Goal: Communication & Community: Answer question/provide support

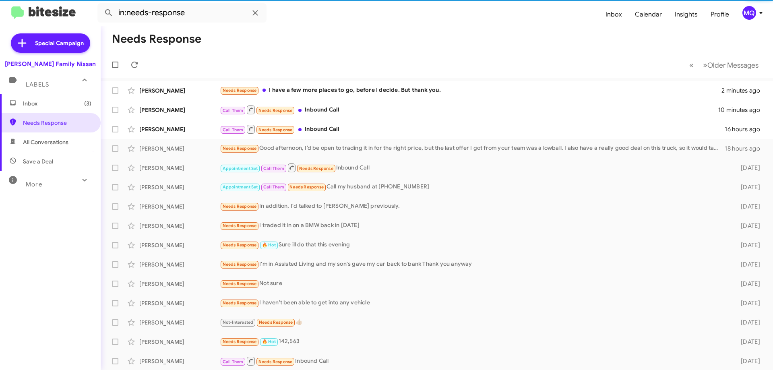
click at [42, 102] on span "Inbox (3)" at bounding box center [57, 103] width 68 height 8
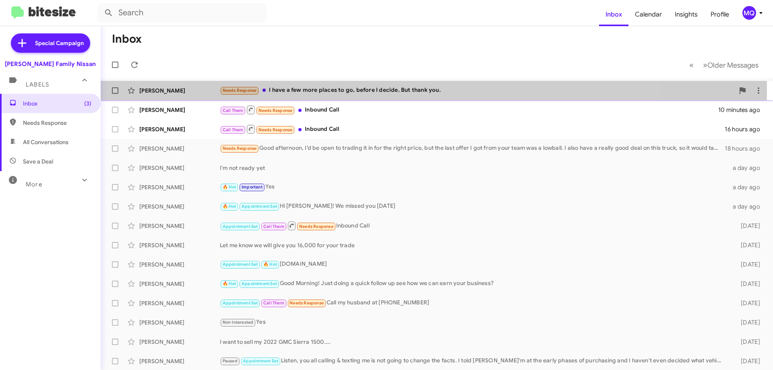
click at [356, 89] on div "Needs Response I have a few more places to go, before I decide. But thank you." at bounding box center [477, 90] width 515 height 9
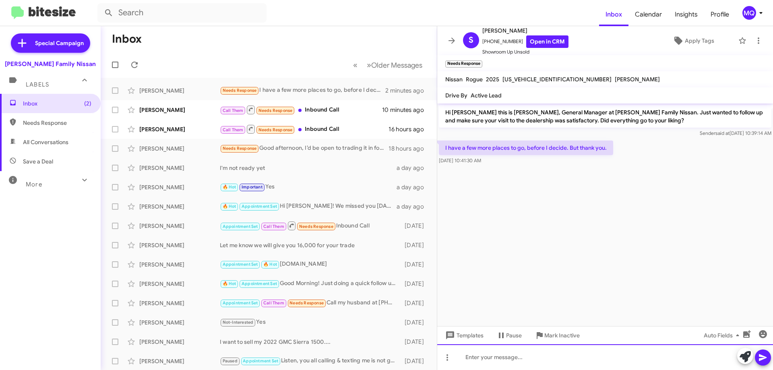
click at [490, 358] on div at bounding box center [605, 357] width 336 height 26
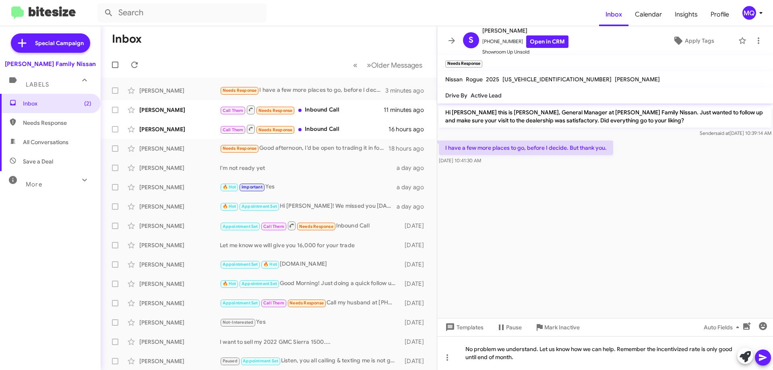
click at [764, 356] on icon at bounding box center [763, 358] width 10 height 10
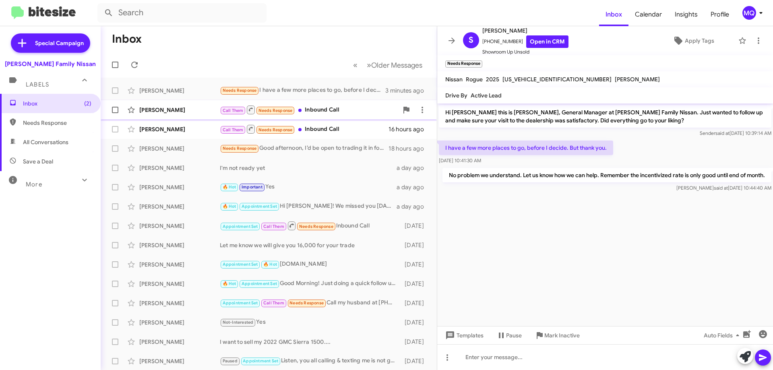
click at [305, 114] on div "Call Them Needs Response Inbound Call" at bounding box center [309, 110] width 178 height 10
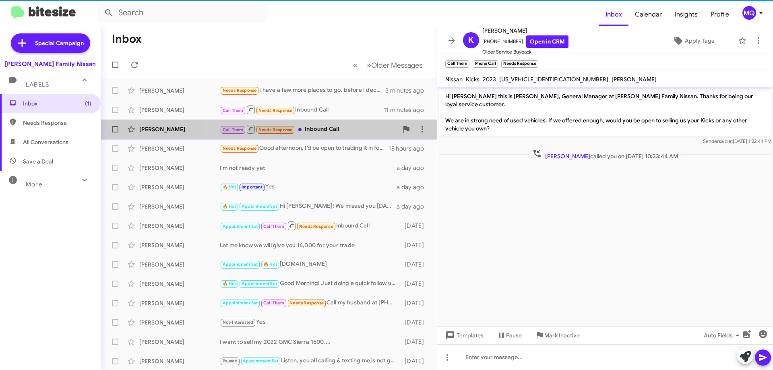
click at [318, 129] on div "Call Them Needs Response Inbound Call" at bounding box center [309, 129] width 178 height 10
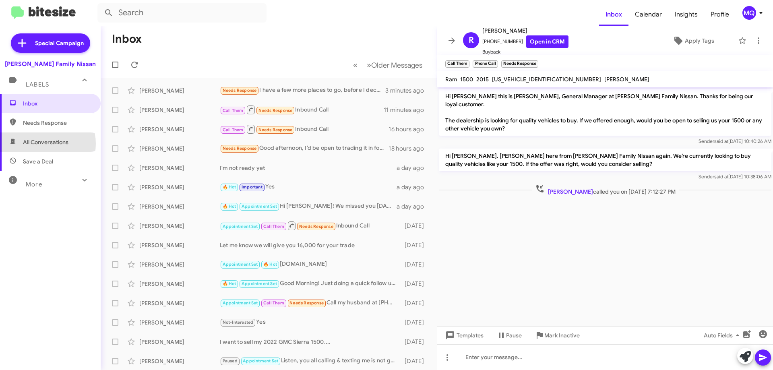
click at [41, 144] on span "All Conversations" at bounding box center [46, 142] width 46 height 8
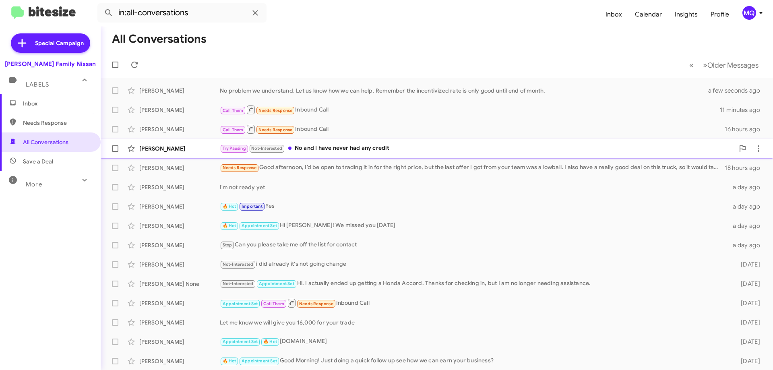
click at [383, 145] on div "Try Pausing Not-Interested No and I have never had any credit" at bounding box center [477, 148] width 515 height 9
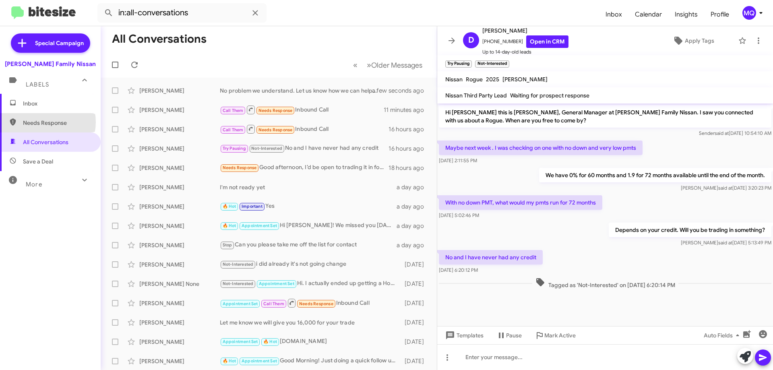
click at [44, 122] on span "Needs Response" at bounding box center [57, 123] width 68 height 8
type input "in:needs-response"
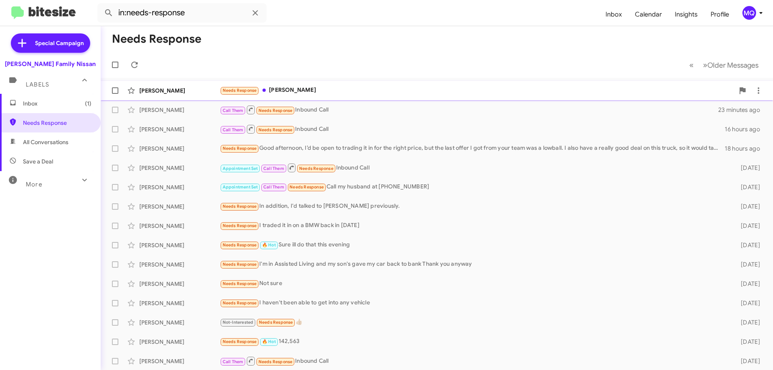
click at [328, 96] on div "[PERSON_NAME] Needs Response Ty 12 minutes ago" at bounding box center [437, 91] width 660 height 16
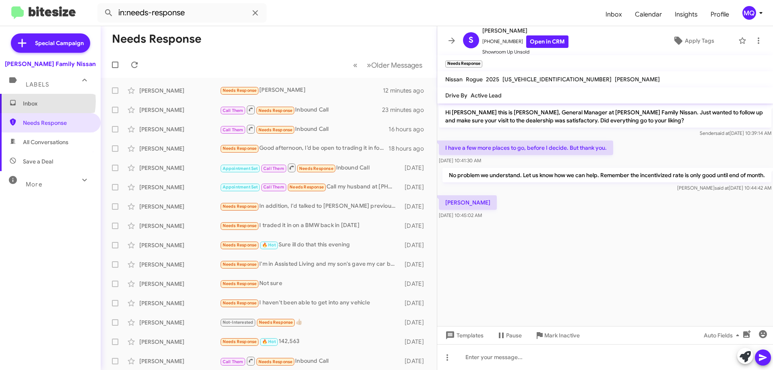
click at [32, 101] on span "Inbox" at bounding box center [57, 103] width 68 height 8
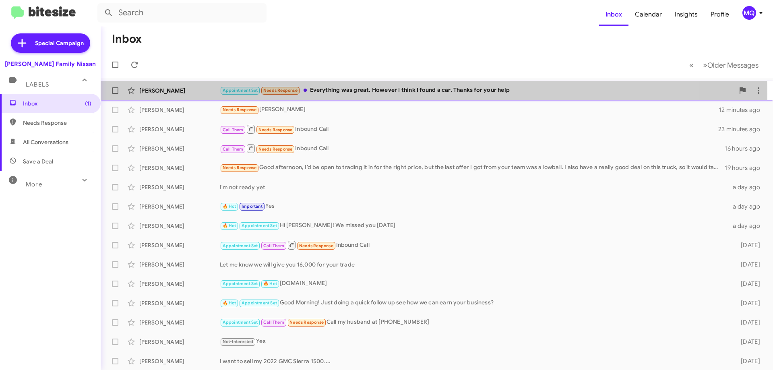
click at [375, 94] on div "Appointment Set Needs Response Everything was great. However I think I found a …" at bounding box center [477, 90] width 515 height 9
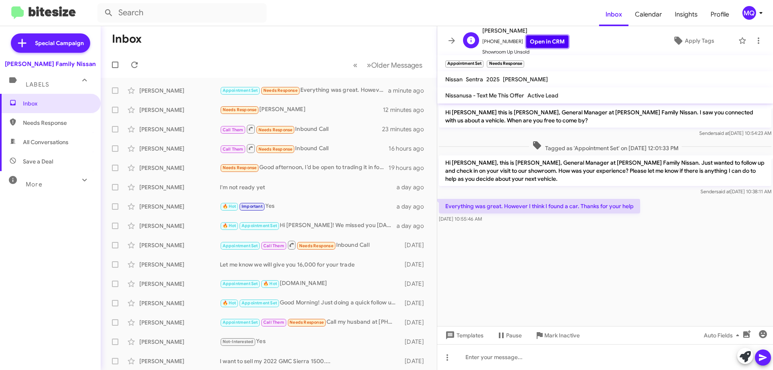
click at [526, 41] on link "Open in CRM" at bounding box center [547, 41] width 42 height 12
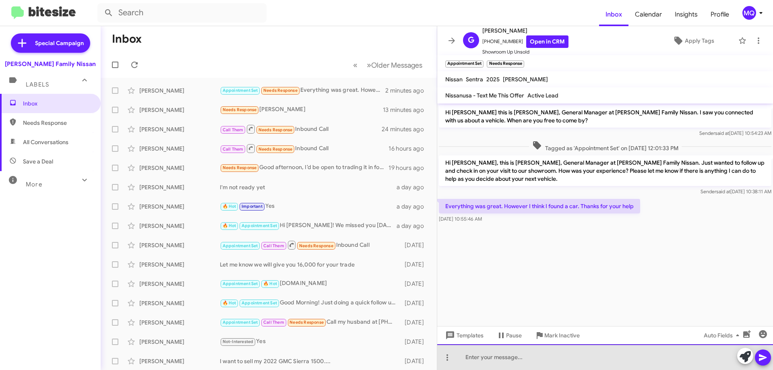
click at [512, 358] on div at bounding box center [605, 357] width 336 height 26
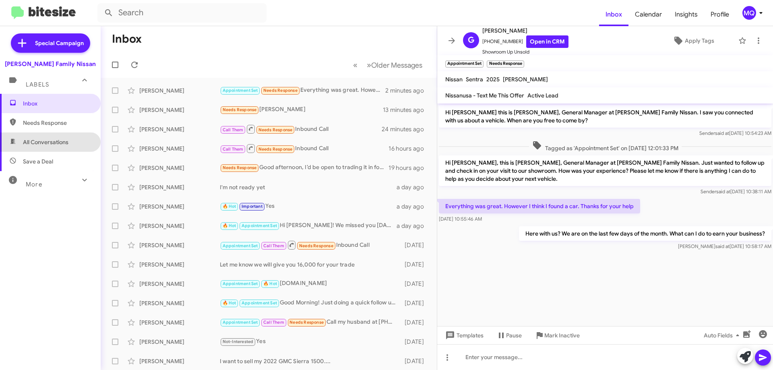
click at [57, 138] on span "All Conversations" at bounding box center [46, 142] width 46 height 8
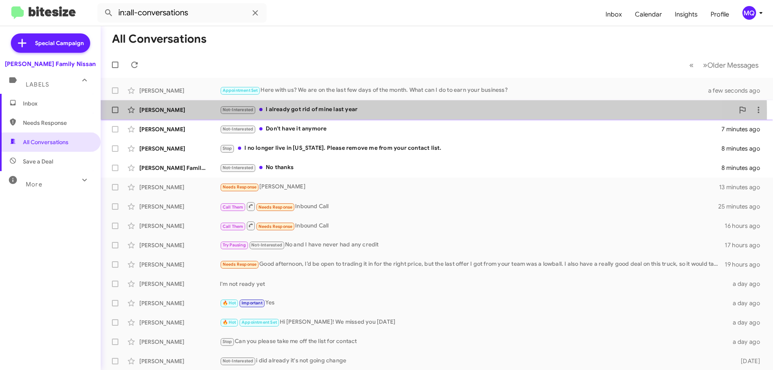
click at [336, 113] on div "Not-Interested I already got rid of mine last year" at bounding box center [477, 109] width 515 height 9
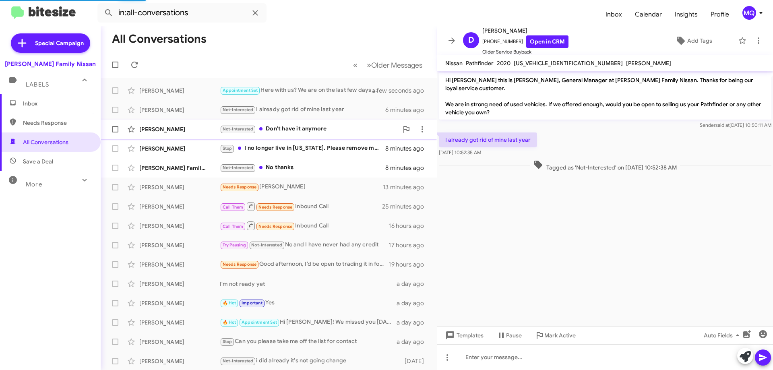
click at [343, 131] on div "Not-Interested Don't have it anymore" at bounding box center [309, 128] width 178 height 9
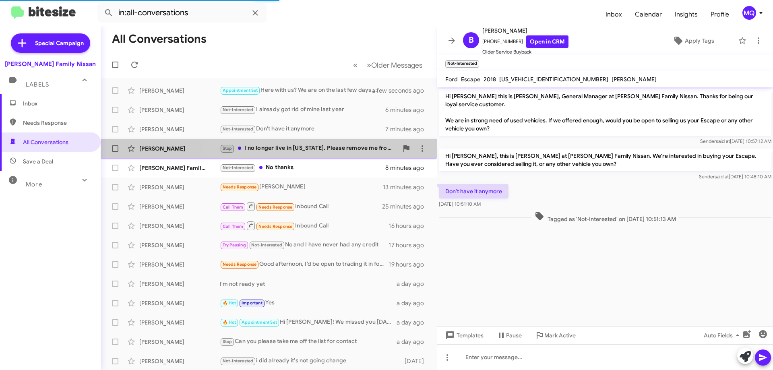
click at [334, 148] on div "Stop I no longer live in [US_STATE]. Please remove me from your contact list." at bounding box center [309, 148] width 178 height 9
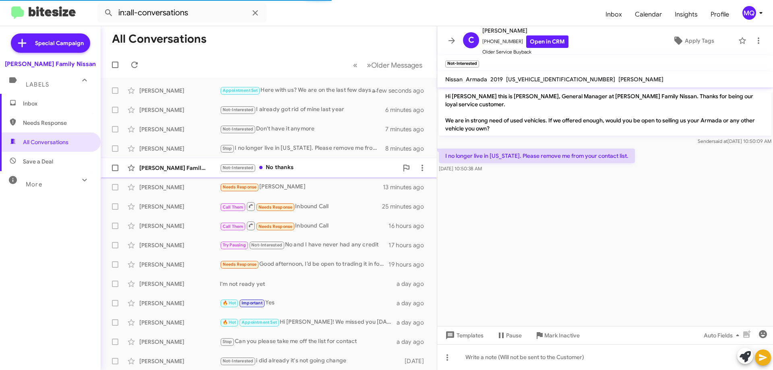
click at [325, 164] on div "Not-Interested No thanks" at bounding box center [309, 167] width 178 height 9
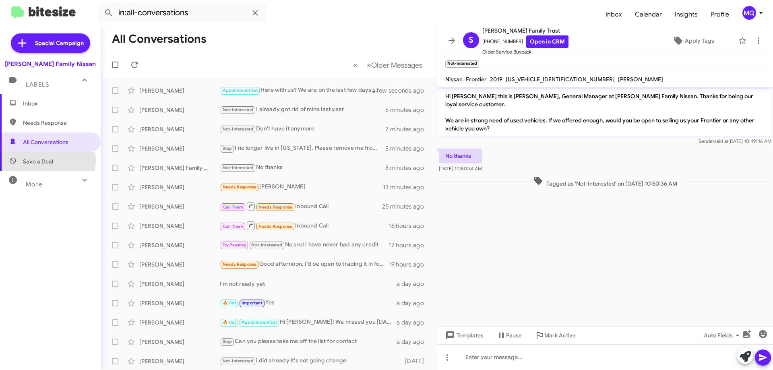
click at [44, 161] on span "Save a Deal" at bounding box center [38, 161] width 30 height 8
type input "in:not-interested"
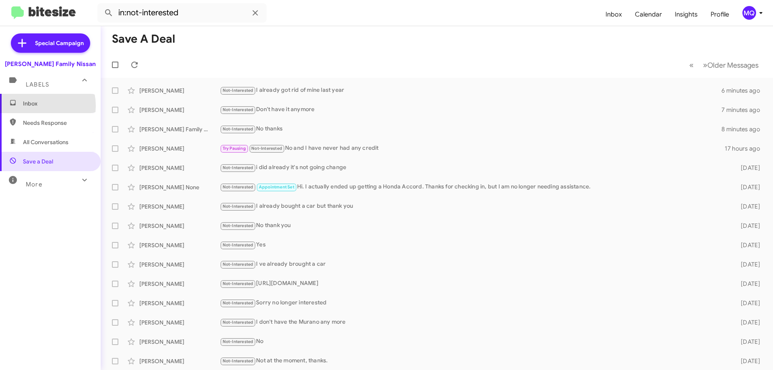
click at [35, 106] on span "Inbox" at bounding box center [57, 103] width 68 height 8
